Goal: Find specific page/section: Find specific page/section

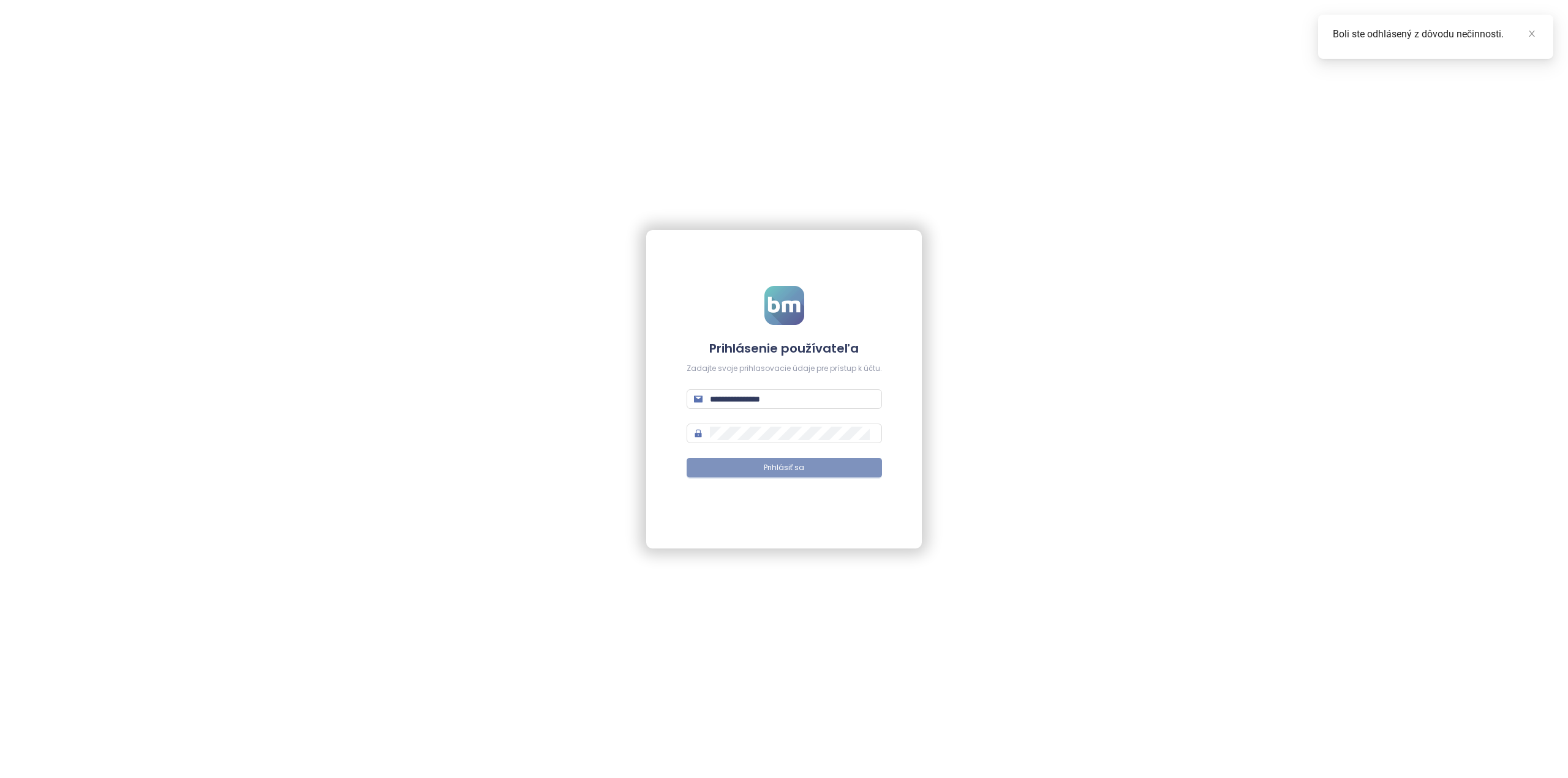
click at [785, 465] on span "Prihlásiť sa" at bounding box center [784, 468] width 40 height 12
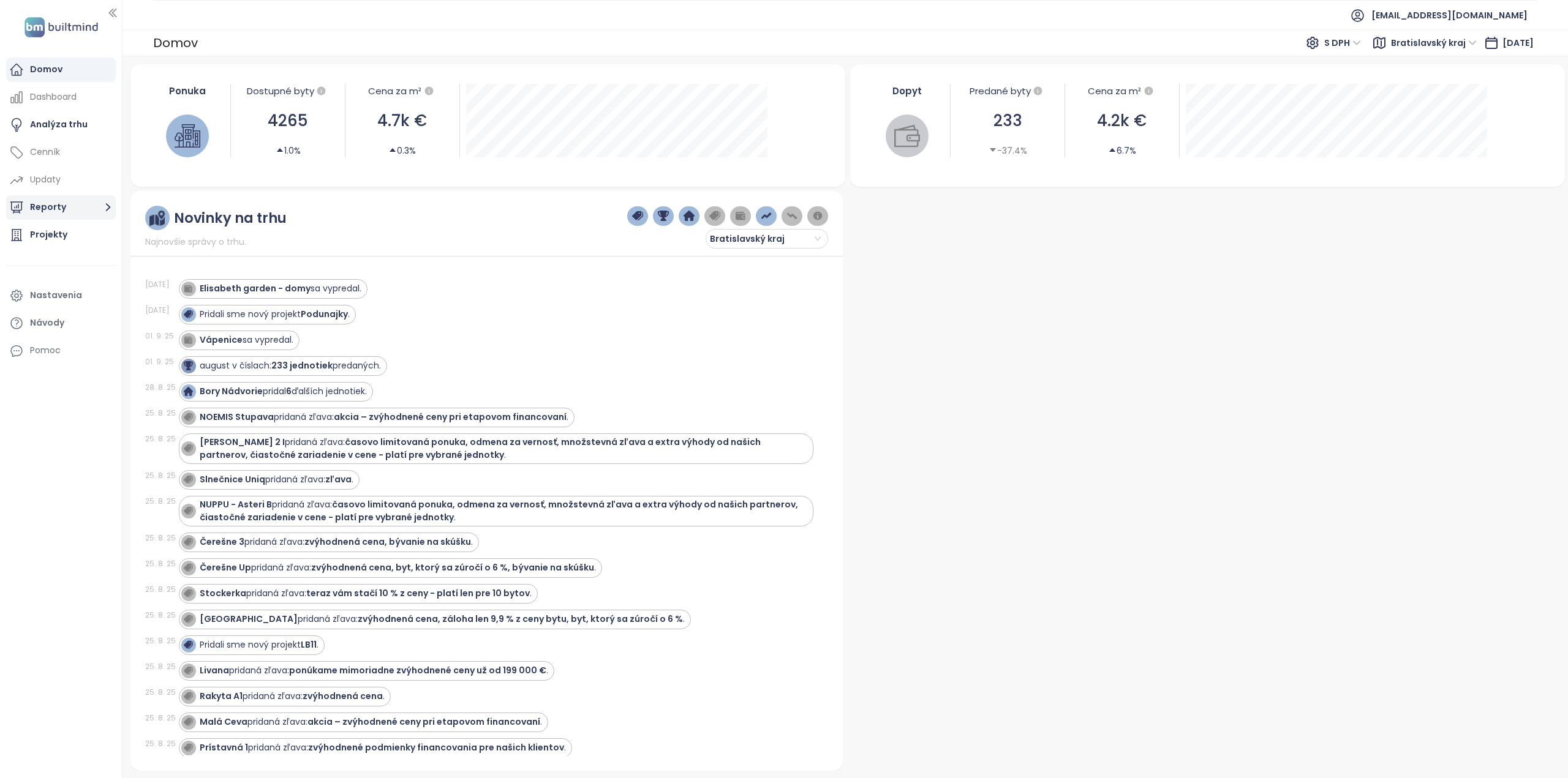
click at [24, 210] on button "Reporty" at bounding box center [60, 207] width 110 height 25
click at [44, 260] on div "Projekty" at bounding box center [49, 260] width 37 height 15
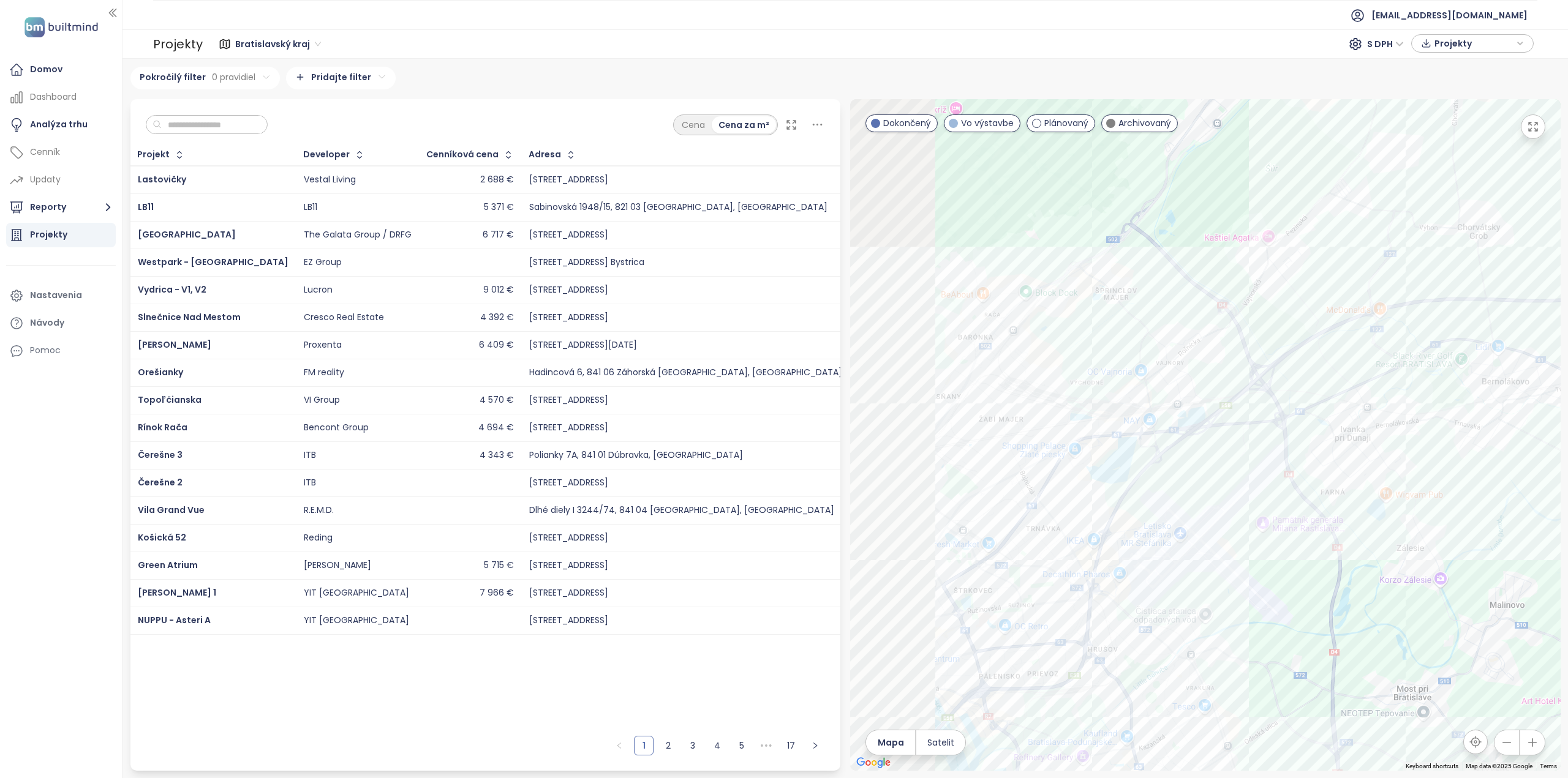
drag, startPoint x: 1261, startPoint y: 541, endPoint x: 1405, endPoint y: 525, distance: 144.9
click at [1405, 525] on div at bounding box center [1205, 434] width 710 height 672
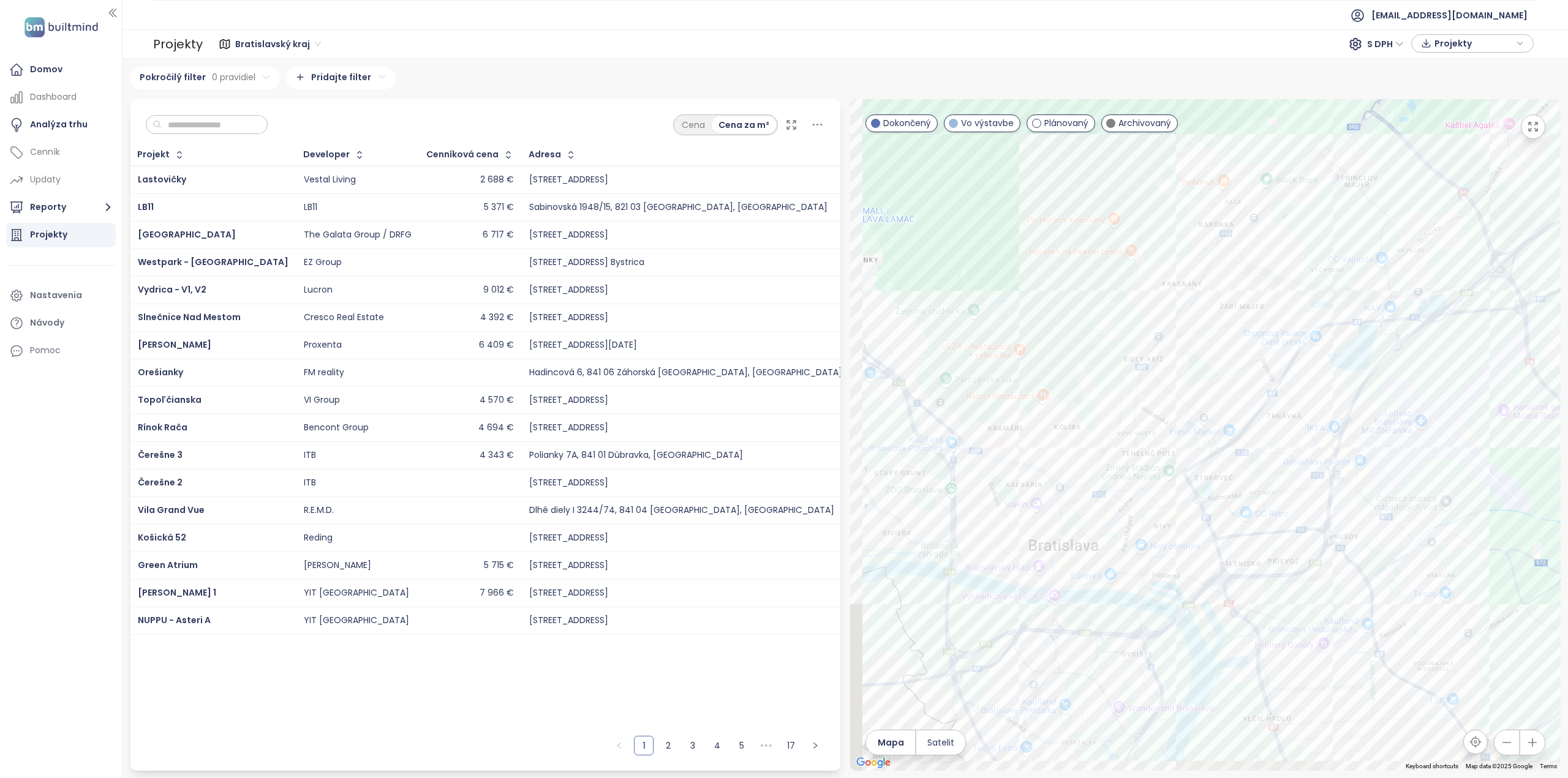
drag, startPoint x: 1284, startPoint y: 535, endPoint x: 1370, endPoint y: 484, distance: 100.0
click at [1370, 484] on div at bounding box center [1205, 434] width 710 height 672
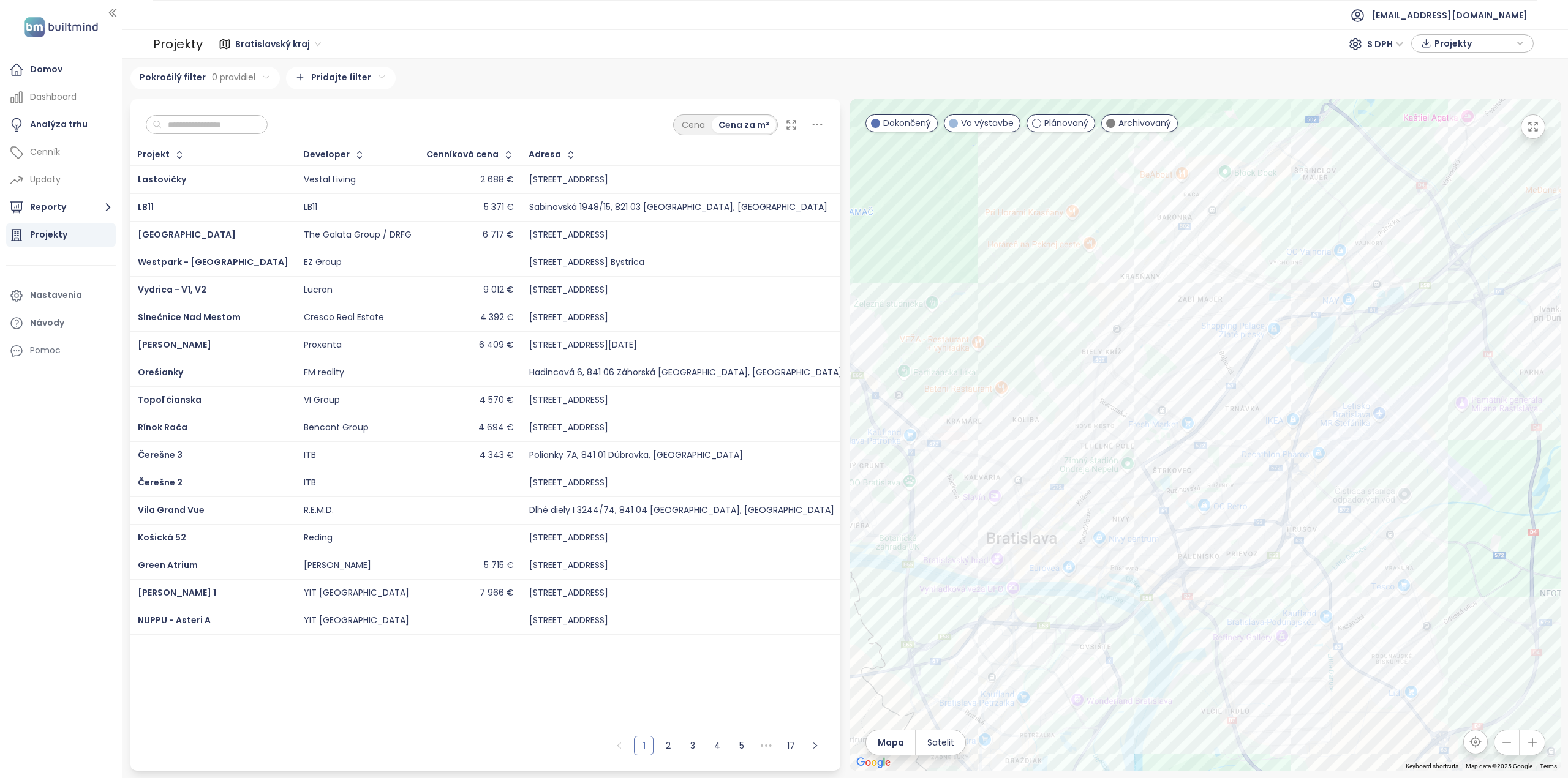
drag, startPoint x: 1286, startPoint y: 526, endPoint x: 1120, endPoint y: 574, distance: 172.8
click at [1120, 574] on div at bounding box center [1205, 434] width 710 height 672
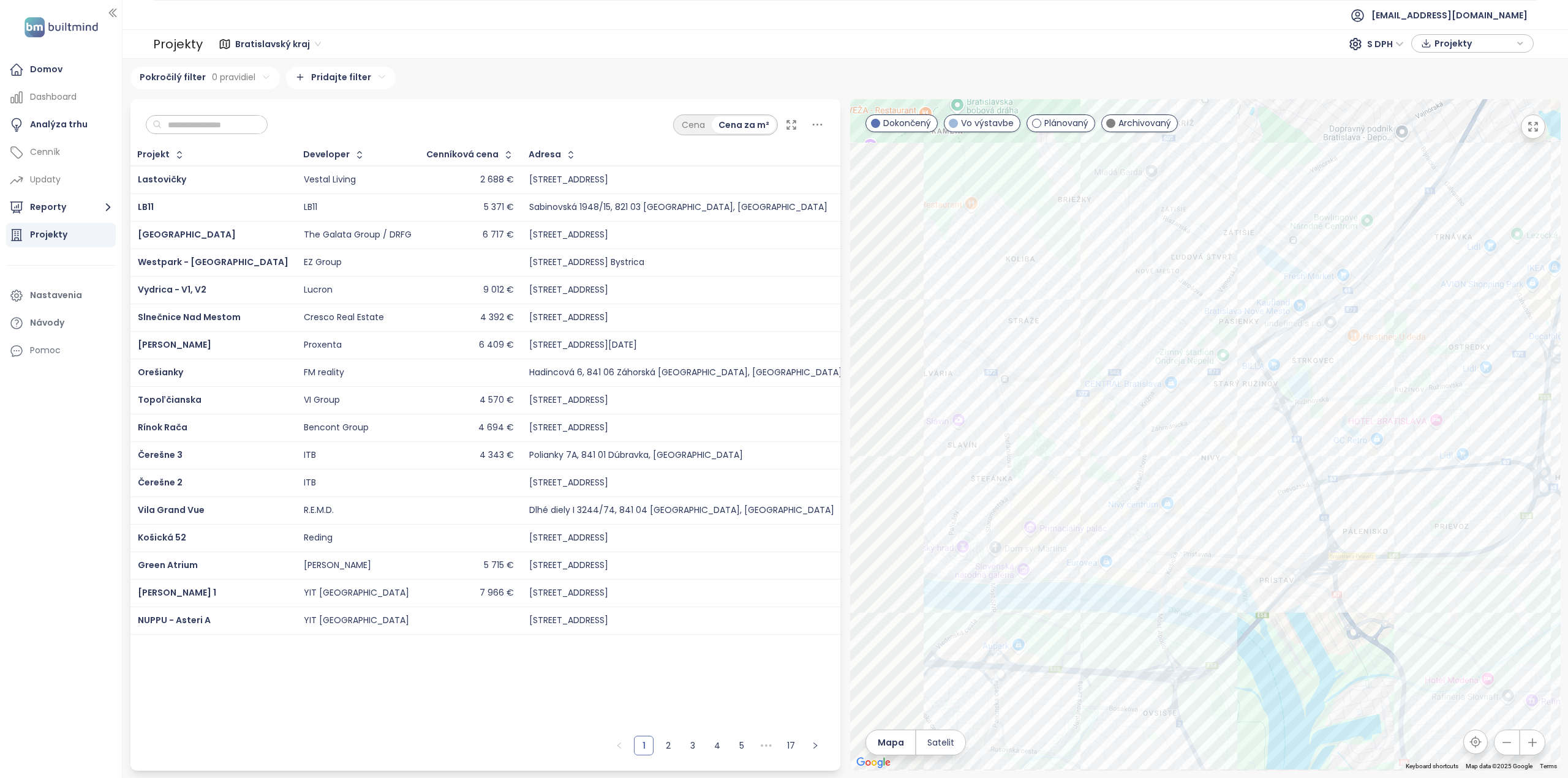
drag, startPoint x: 1055, startPoint y: 586, endPoint x: 1150, endPoint y: 577, distance: 95.4
click at [1150, 577] on div at bounding box center [1205, 434] width 710 height 672
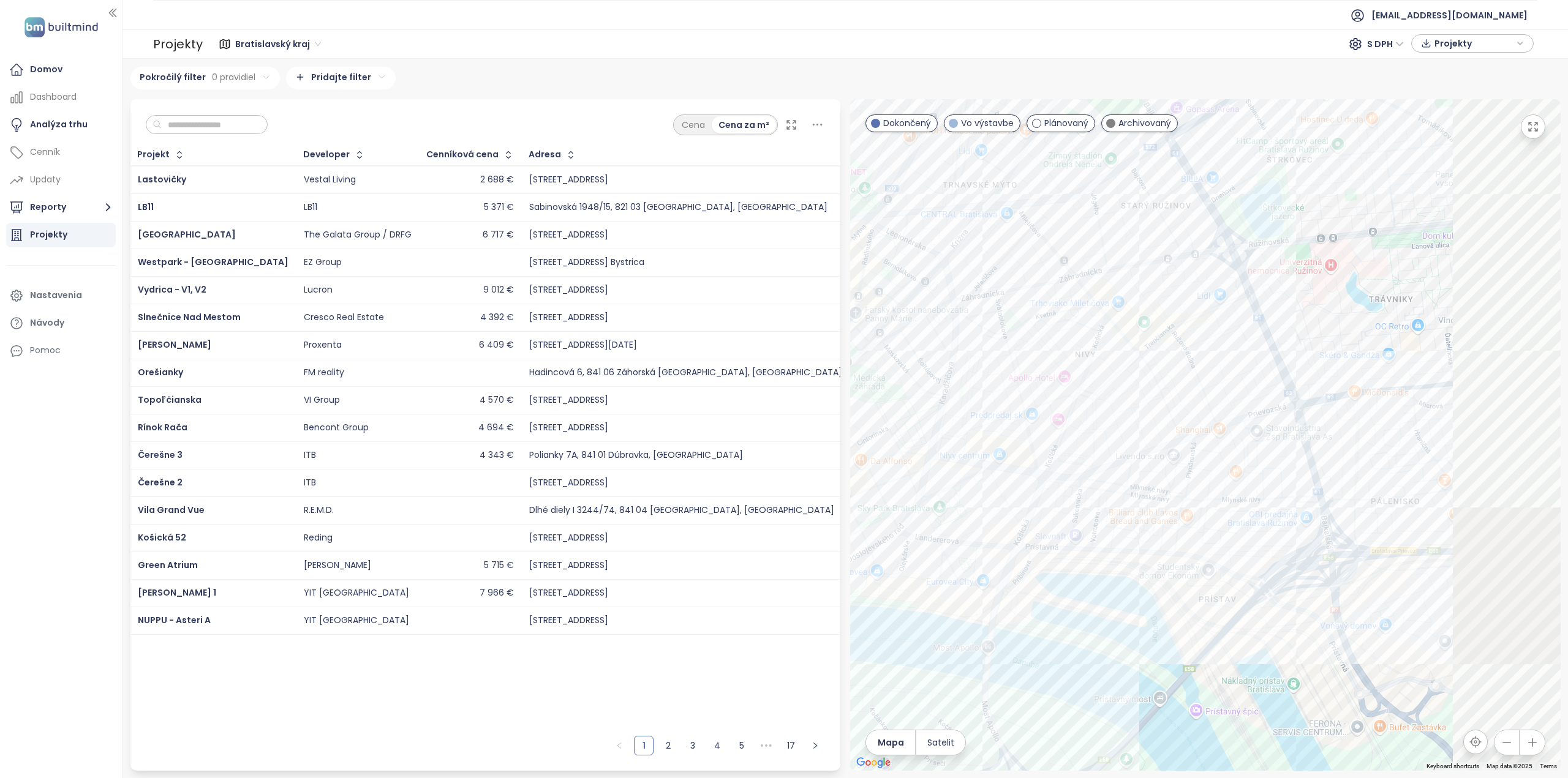
drag, startPoint x: 1314, startPoint y: 552, endPoint x: 1126, endPoint y: 576, distance: 189.5
click at [1126, 576] on div at bounding box center [1205, 434] width 710 height 672
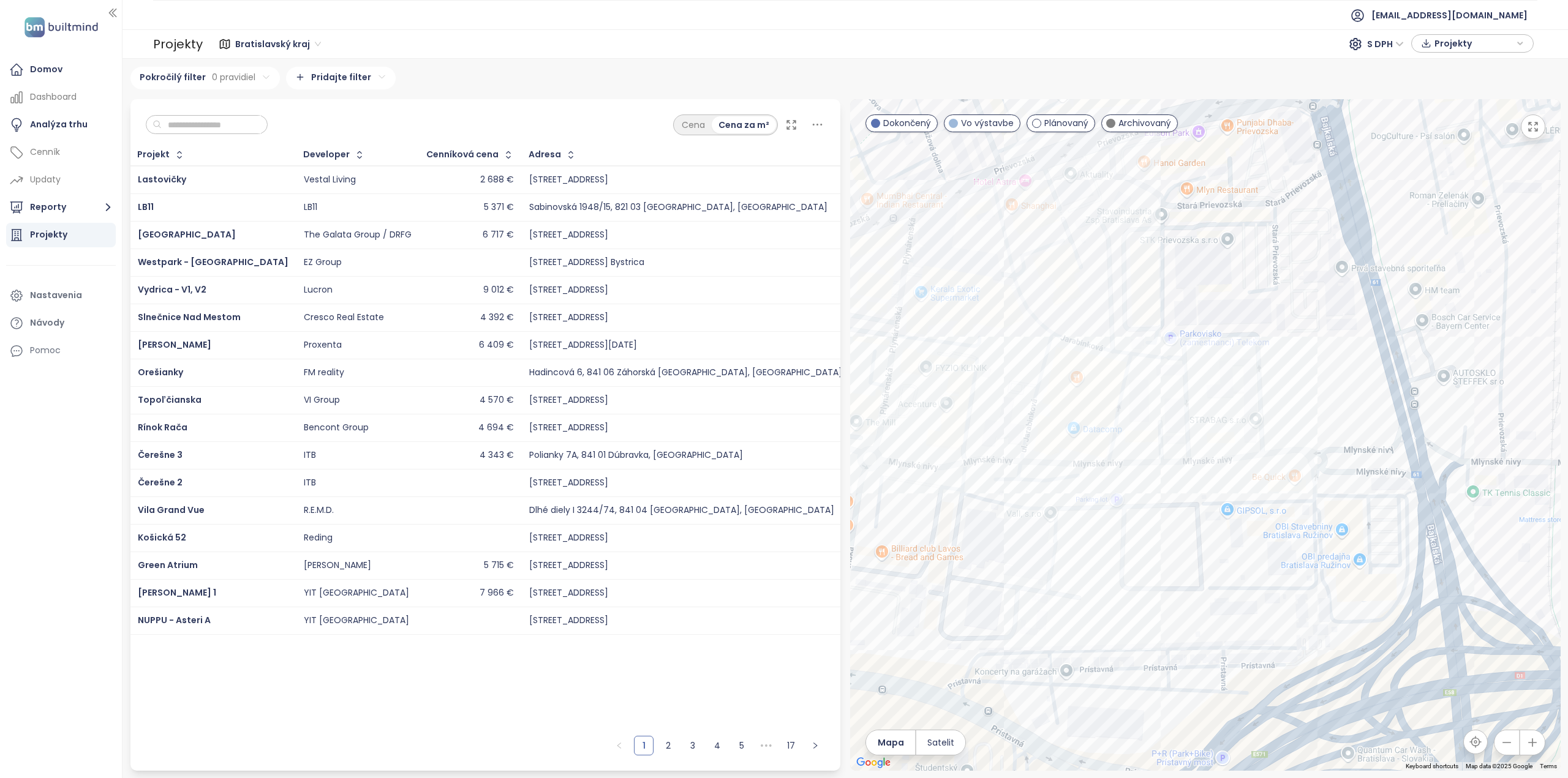
drag, startPoint x: 1230, startPoint y: 506, endPoint x: 1246, endPoint y: 552, distance: 48.7
click at [1246, 552] on div at bounding box center [1205, 434] width 710 height 672
click at [1215, 405] on div "STRABAG TOWER" at bounding box center [1205, 434] width 710 height 672
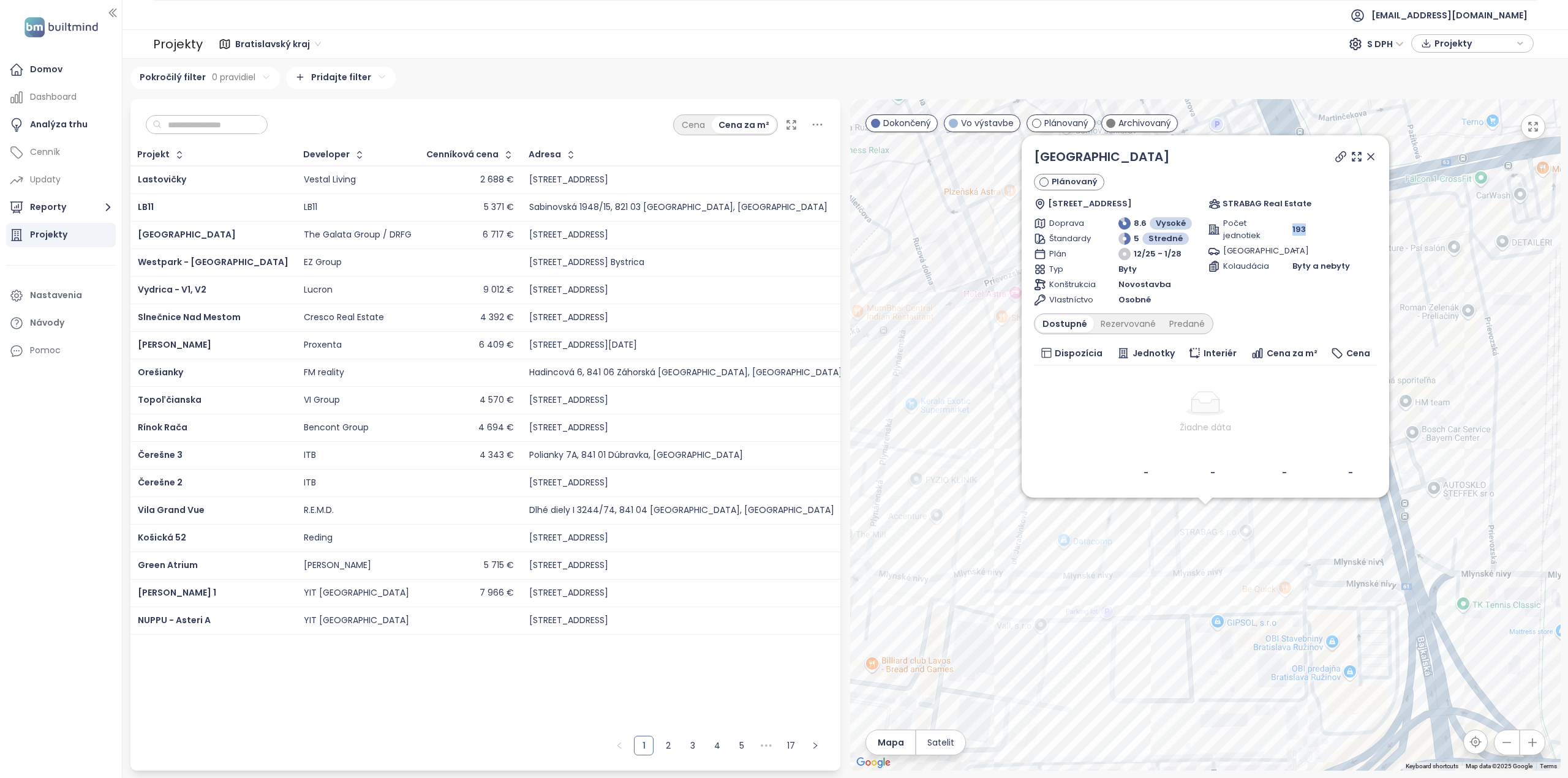
drag, startPoint x: 1307, startPoint y: 230, endPoint x: 1284, endPoint y: 232, distance: 23.1
click at [1284, 232] on div "Počet jednotiek 193" at bounding box center [1292, 229] width 169 height 25
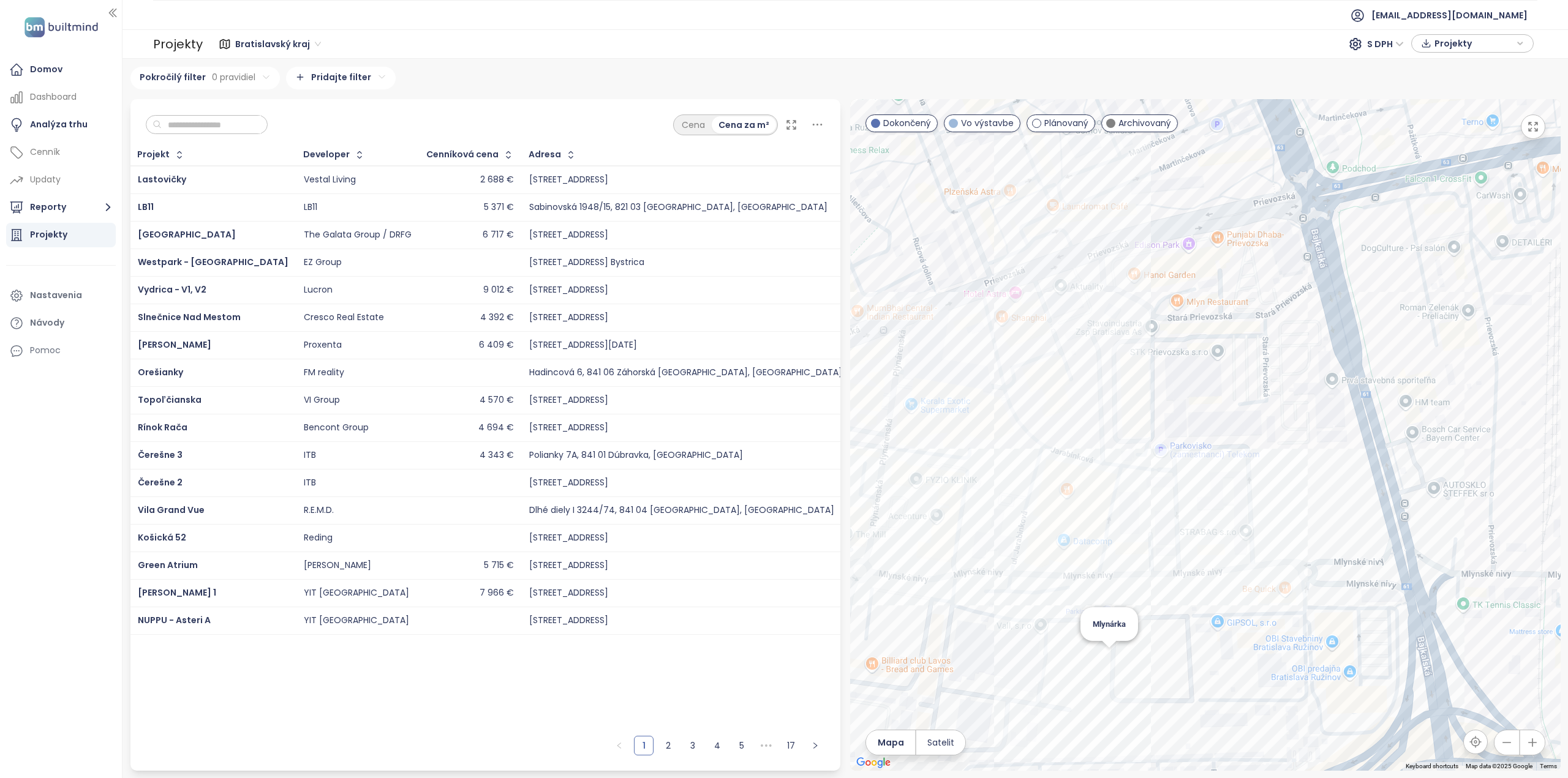
click at [1106, 656] on div "Mlynárka" at bounding box center [1205, 434] width 710 height 672
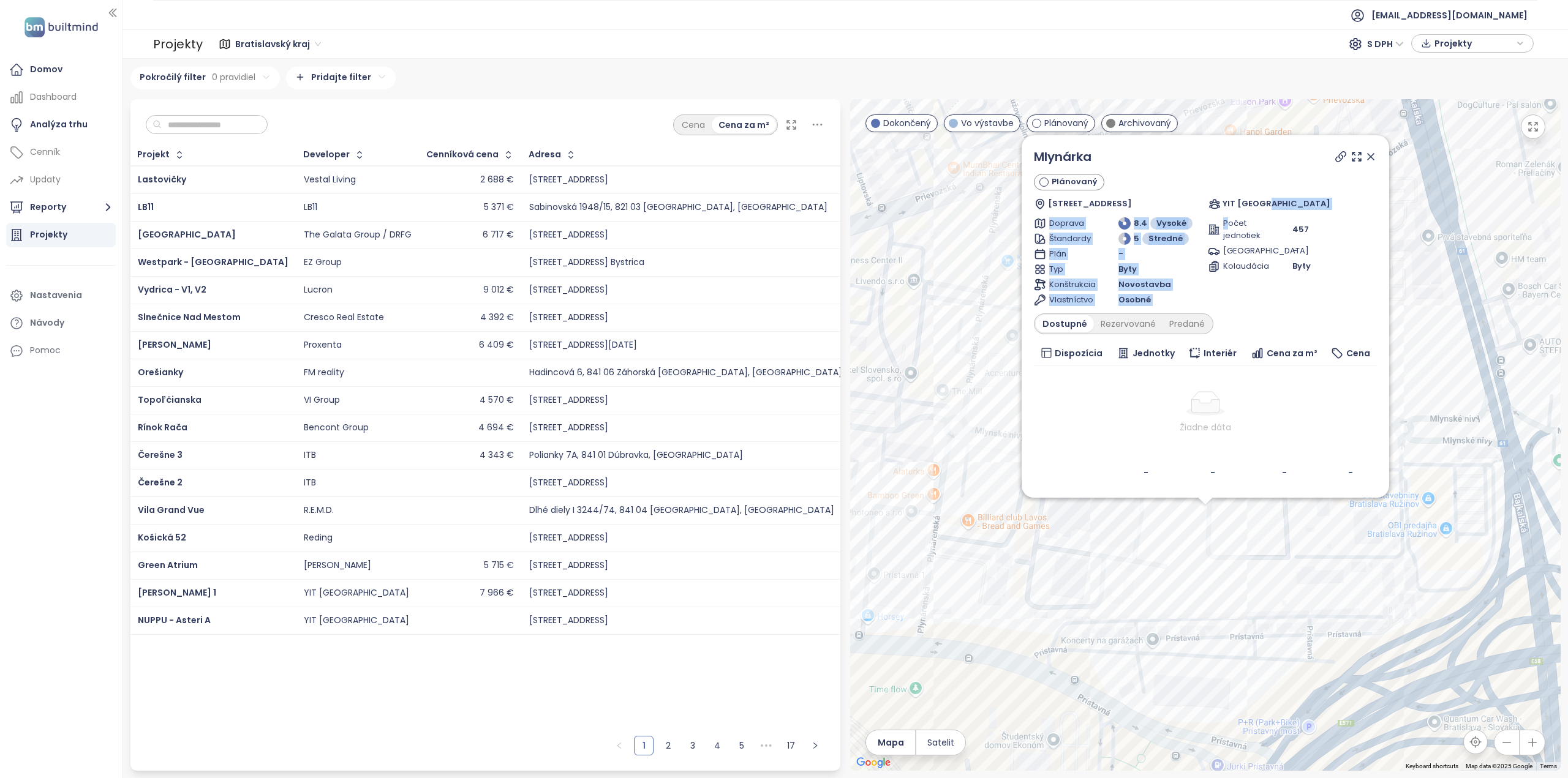
drag, startPoint x: 1228, startPoint y: 211, endPoint x: 1269, endPoint y: 208, distance: 41.1
click at [1269, 208] on div "Mlynárka Plánovaný Mlynské nivy 56, 821 05 Bratislava-Ružinov, Slovakia YIT Slo…" at bounding box center [1205, 316] width 343 height 338
click at [1237, 206] on span "YIT [GEOGRAPHIC_DATA]" at bounding box center [1275, 203] width 108 height 12
